Goal: Transaction & Acquisition: Purchase product/service

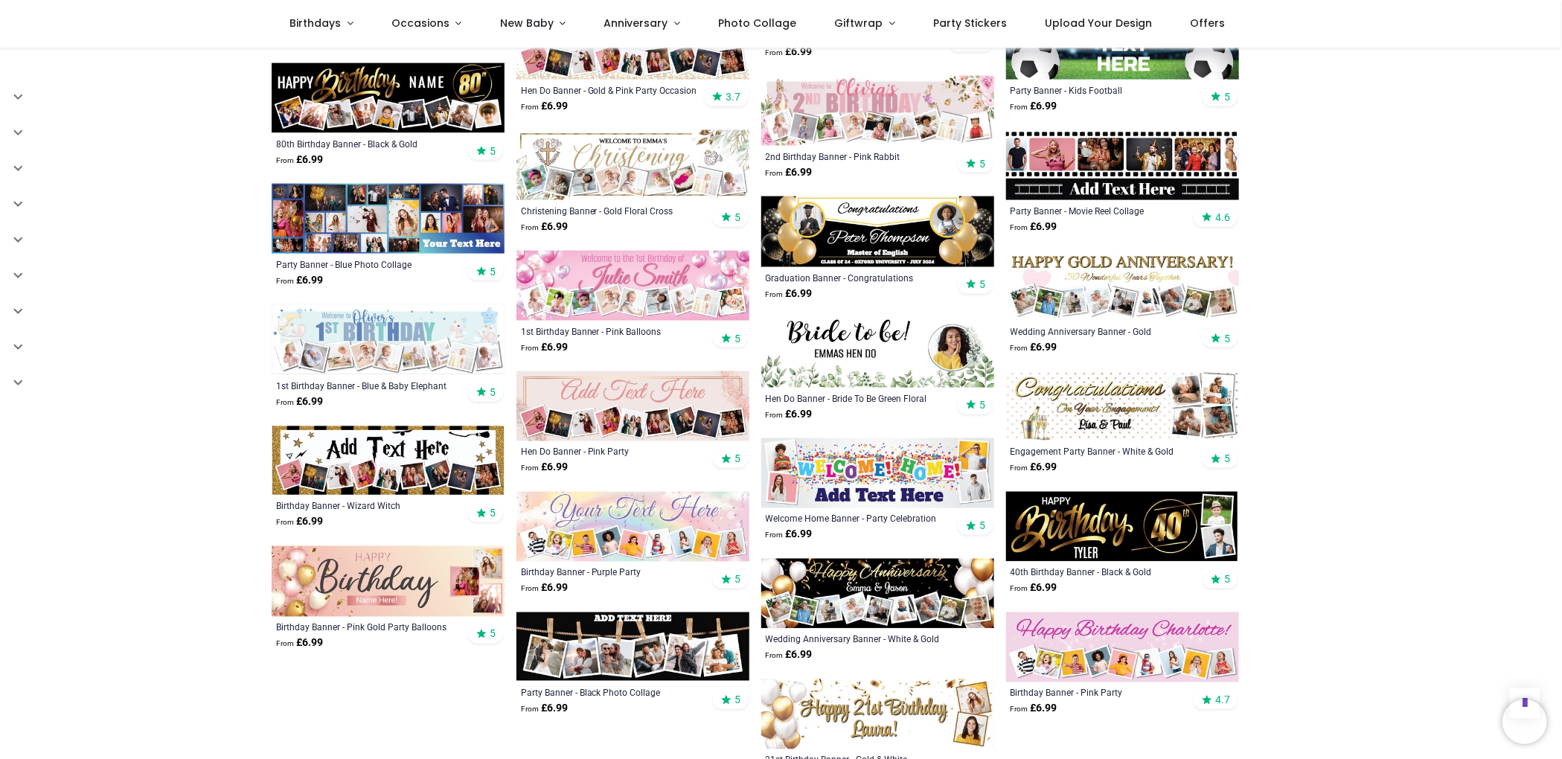
scroll to position [1340, 0]
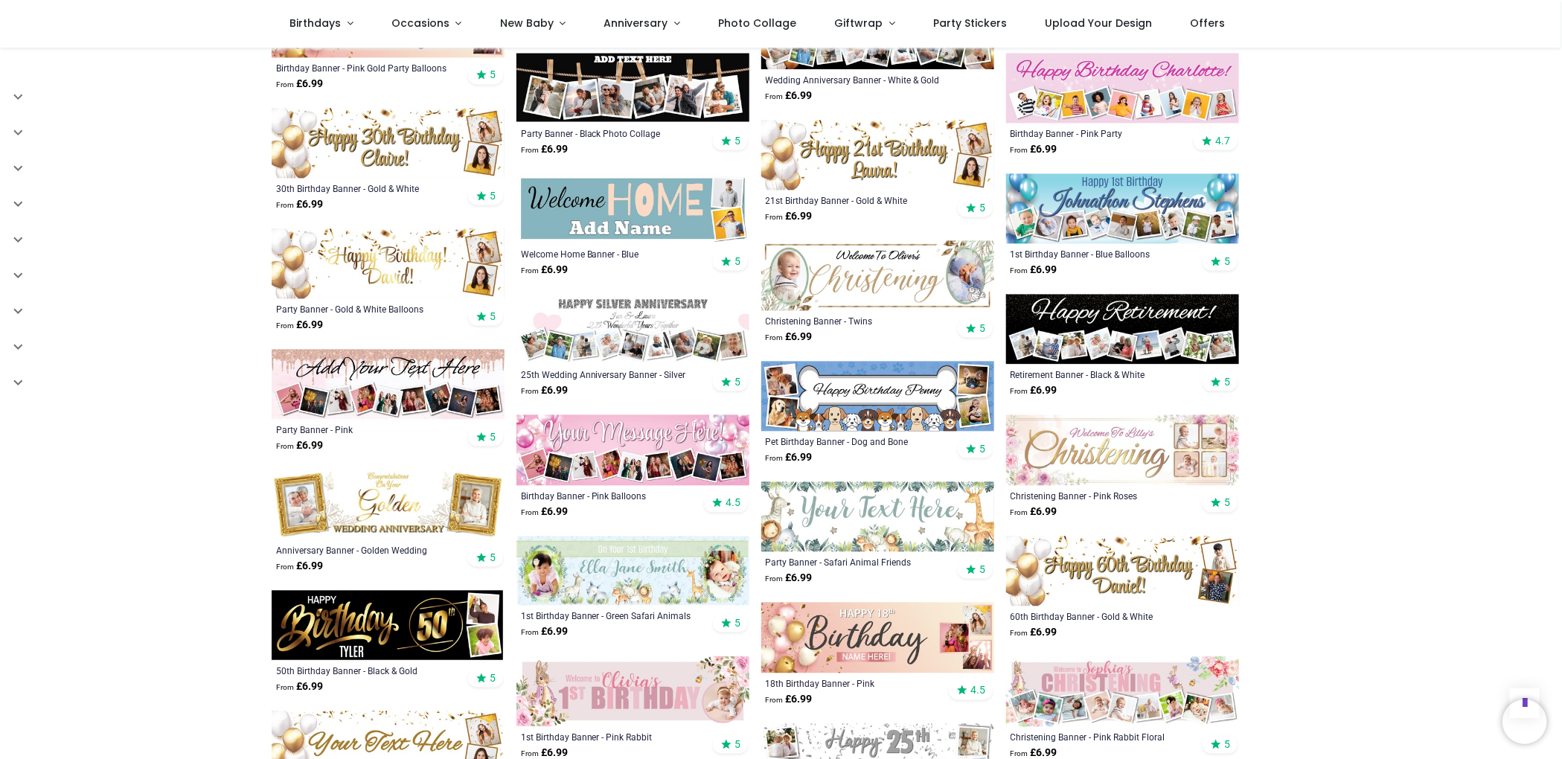
scroll to position [1861, 0]
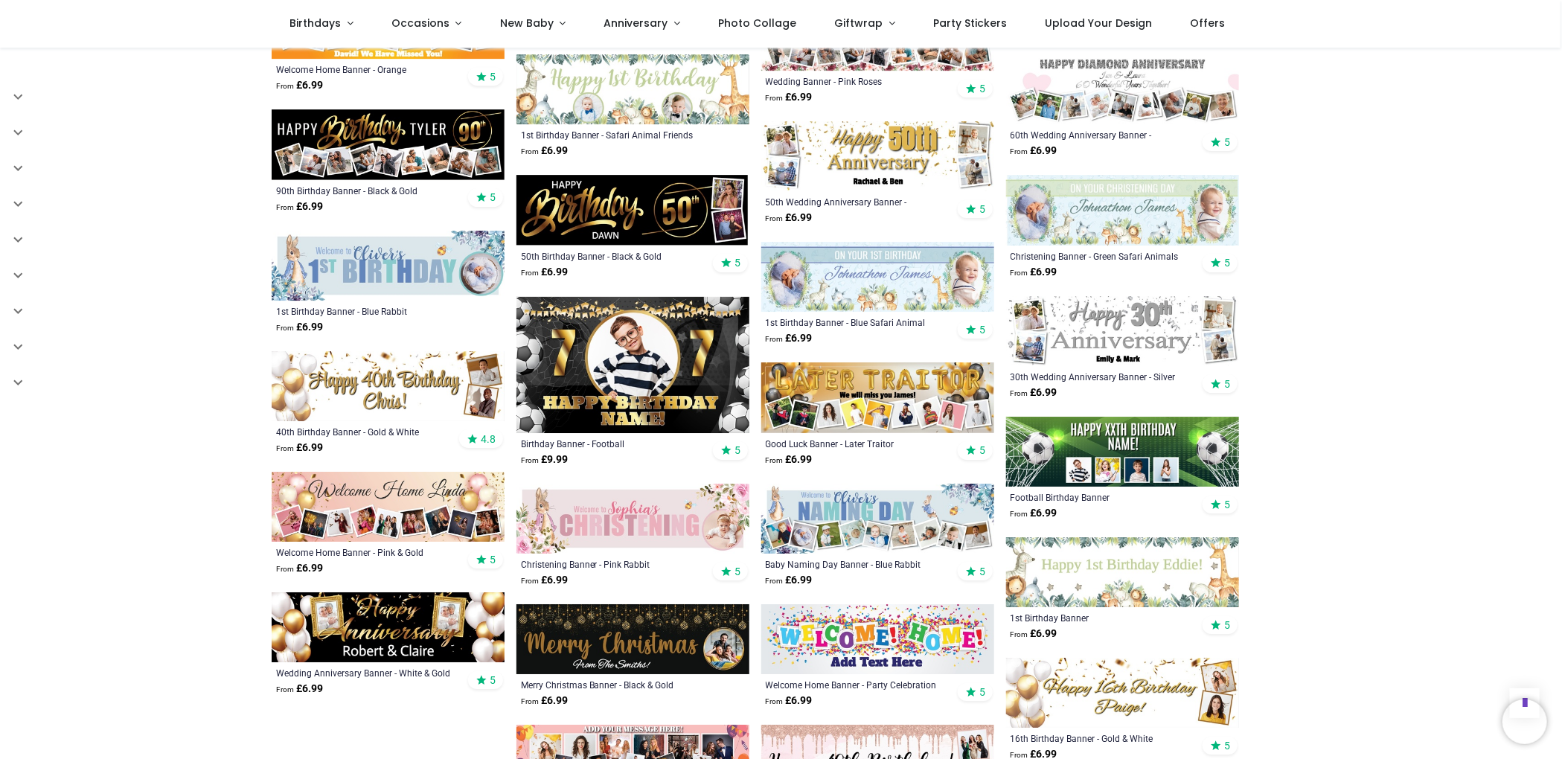
scroll to position [2977, 0]
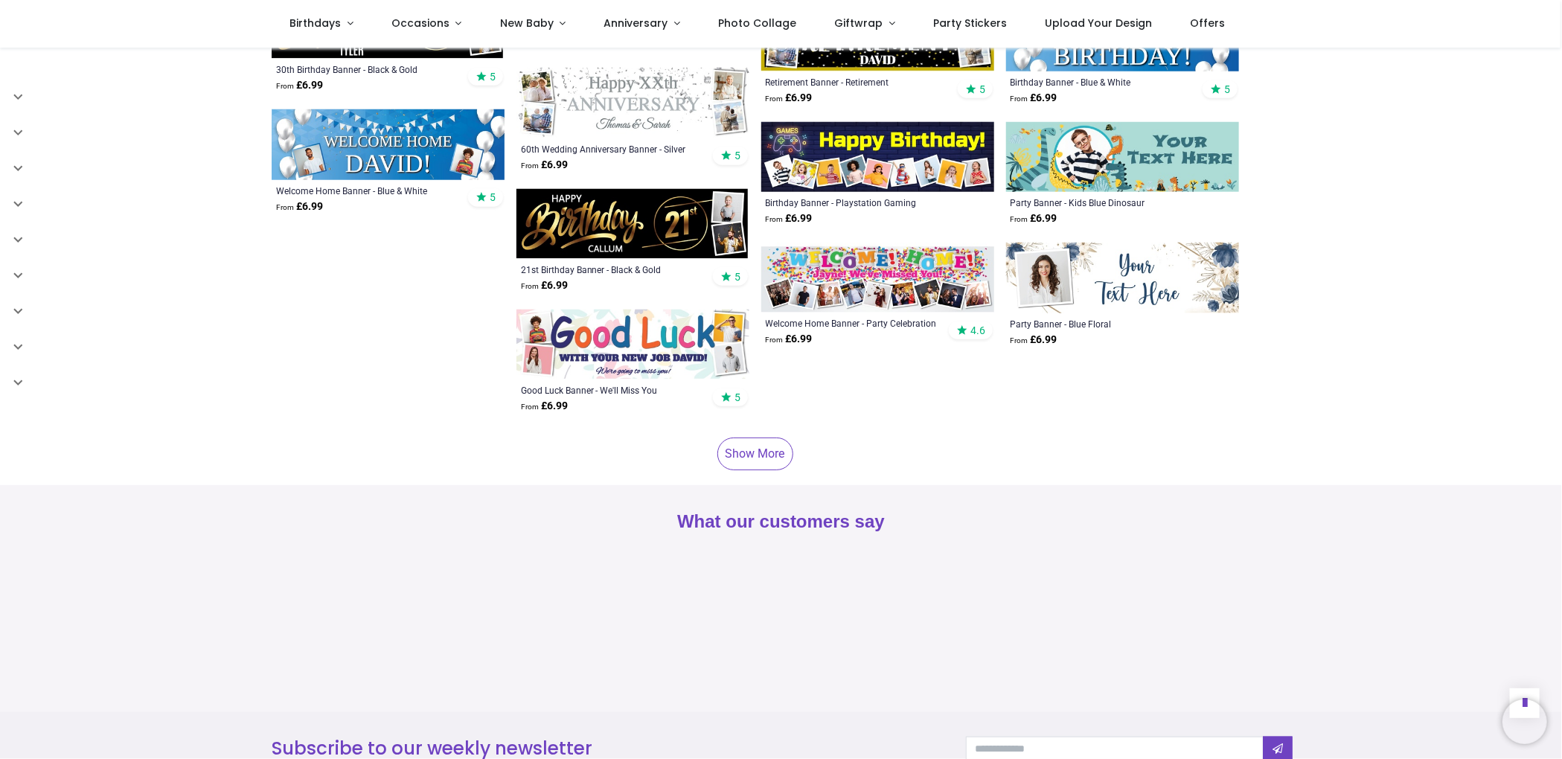
scroll to position [4316, 0]
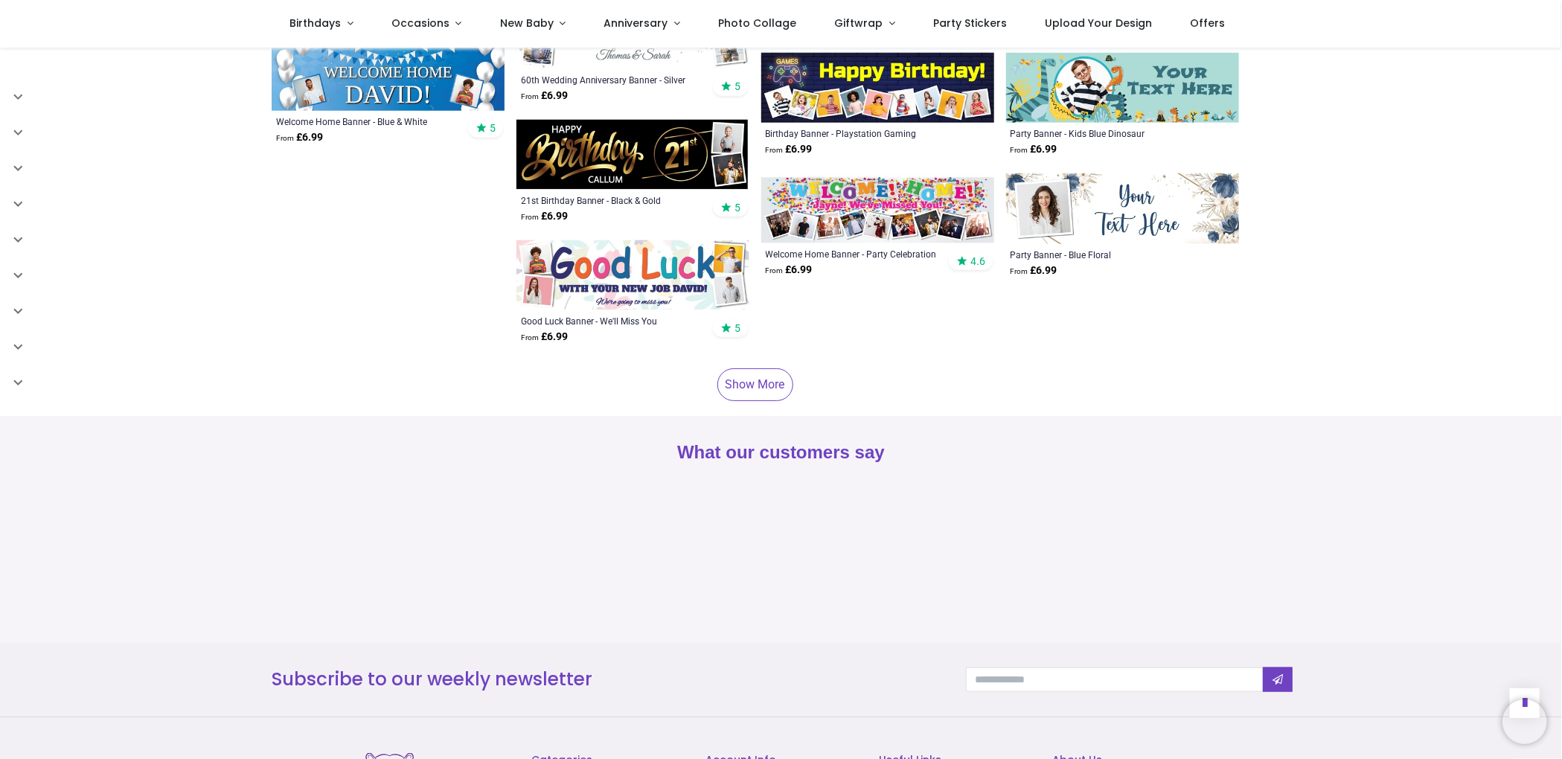
click at [749, 383] on link "Show More" at bounding box center [755, 384] width 76 height 33
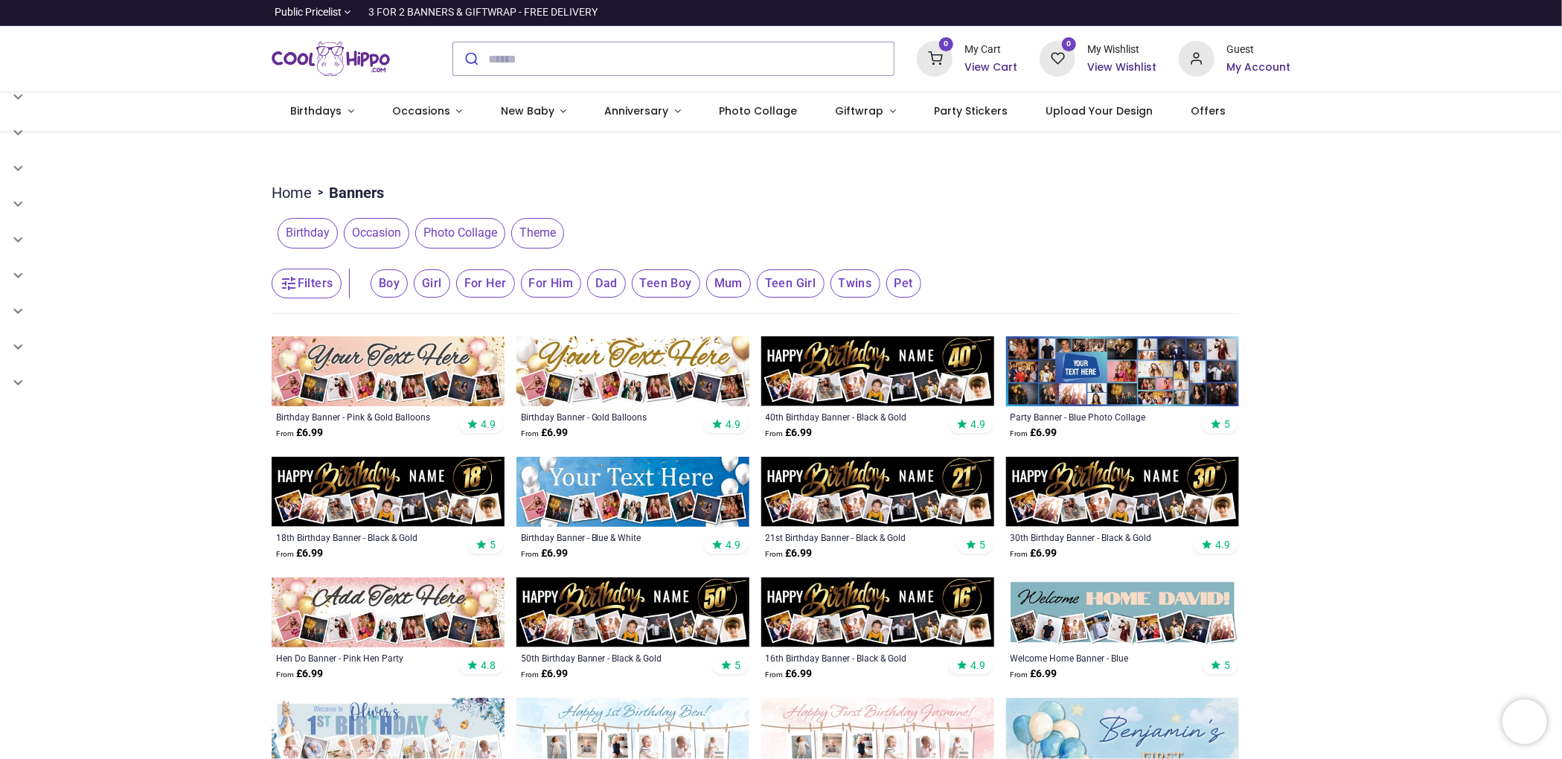
click at [313, 232] on span "Birthday" at bounding box center [308, 233] width 60 height 30
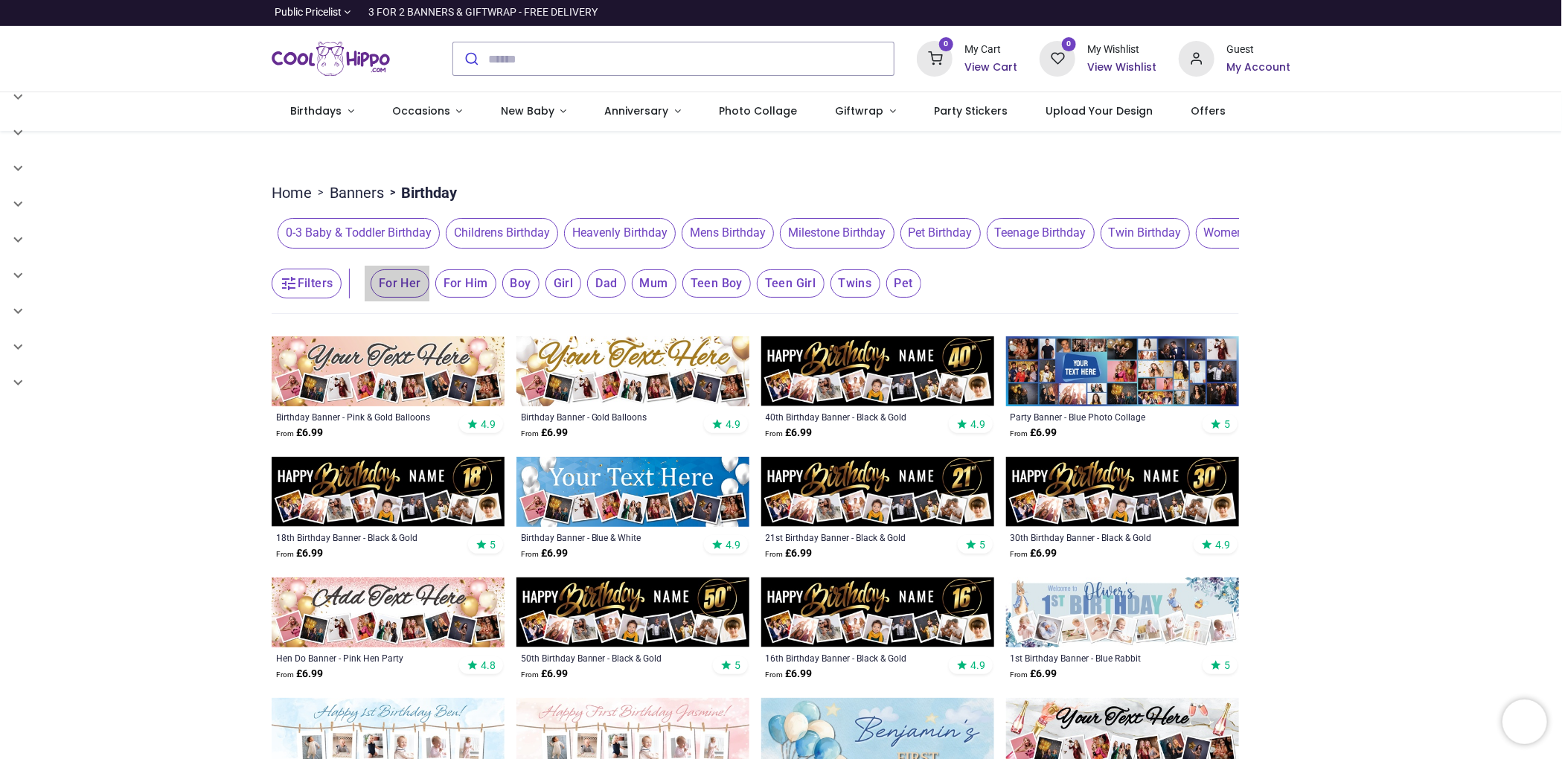
click at [405, 289] on span "For Her" at bounding box center [400, 283] width 59 height 28
